Goal: Information Seeking & Learning: Learn about a topic

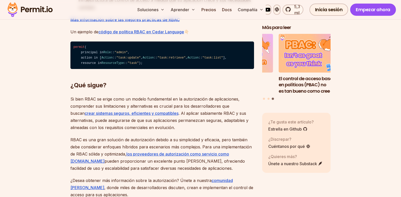
scroll to position [1857, 0]
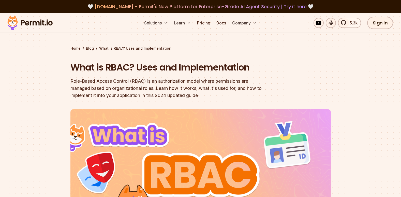
click at [33, 22] on img at bounding box center [30, 22] width 50 height 17
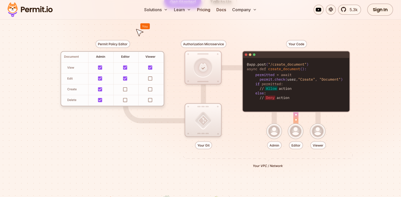
scroll to position [25, 0]
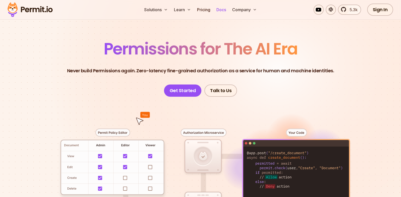
click at [222, 10] on link "Docs" at bounding box center [221, 10] width 14 height 10
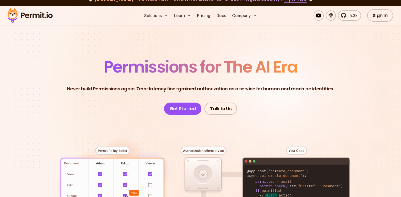
scroll to position [0, 0]
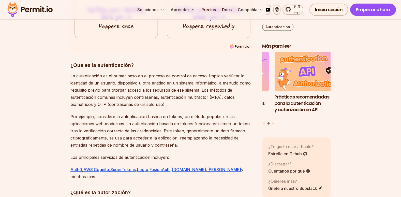
scroll to position [585, 0]
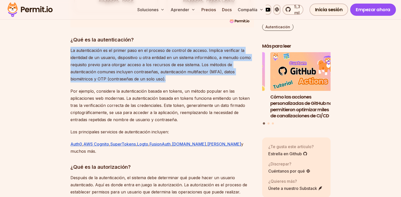
drag, startPoint x: 179, startPoint y: 79, endPoint x: 71, endPoint y: 50, distance: 111.1
click at [71, 50] on p "La autenticación es el primer paso en el proceso de control de acceso. Implica …" at bounding box center [162, 65] width 184 height 36
copy p "La autenticación es el primer paso en el proceso de control de acceso. Implica …"
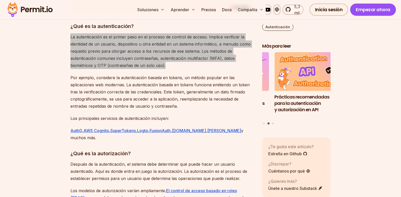
scroll to position [611, 0]
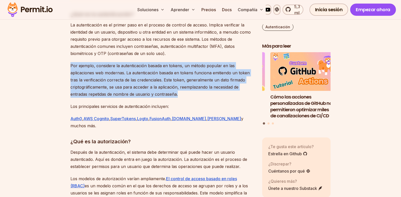
drag, startPoint x: 178, startPoint y: 95, endPoint x: 70, endPoint y: 67, distance: 111.4
click at [70, 67] on p "Por ejemplo, considere la autenticación basada en tokens, un método popular en …" at bounding box center [162, 80] width 184 height 36
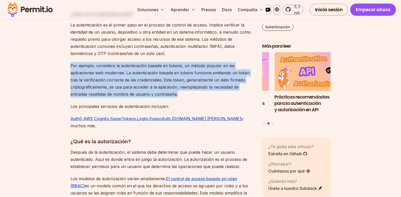
copy p "Por ejemplo, considere la autenticación basada en tokens, un método popular en …"
